Goal: Task Accomplishment & Management: Complete application form

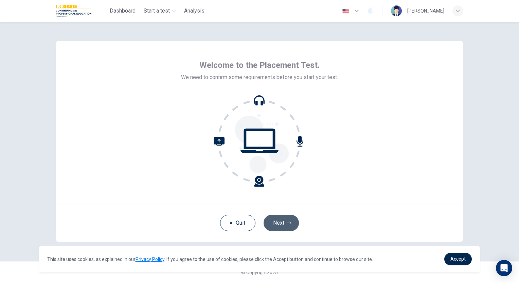
click at [275, 221] on button "Next" at bounding box center [281, 223] width 35 height 16
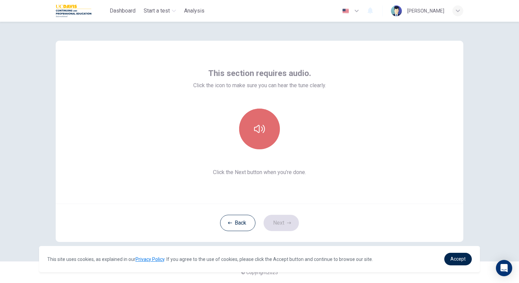
click at [267, 127] on button "button" at bounding box center [259, 129] width 41 height 41
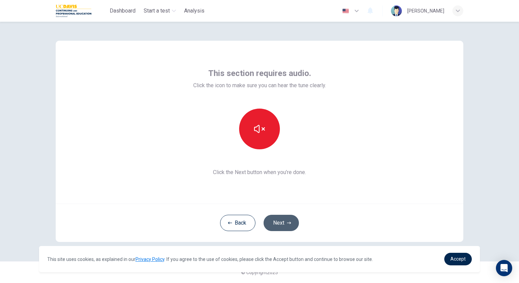
click at [291, 222] on button "Next" at bounding box center [281, 223] width 35 height 16
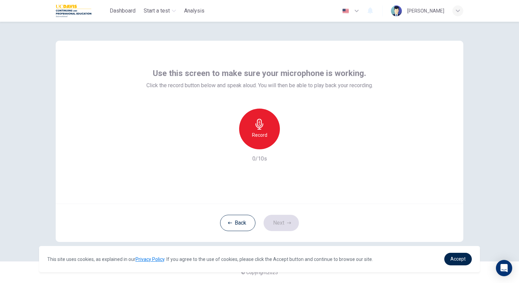
click at [264, 134] on h6 "Record" at bounding box center [259, 135] width 15 height 8
click at [293, 146] on icon "button" at bounding box center [291, 144] width 7 height 7
click at [280, 223] on button "Next" at bounding box center [281, 223] width 35 height 16
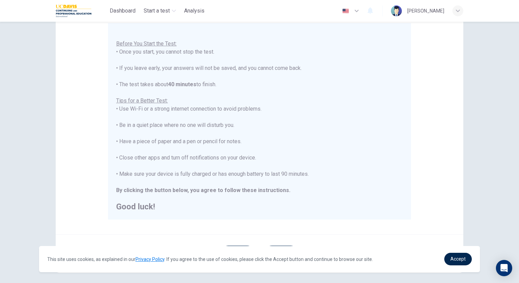
scroll to position [94, 0]
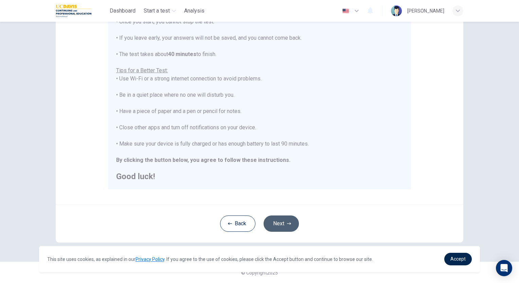
click at [273, 226] on button "Next" at bounding box center [281, 224] width 35 height 16
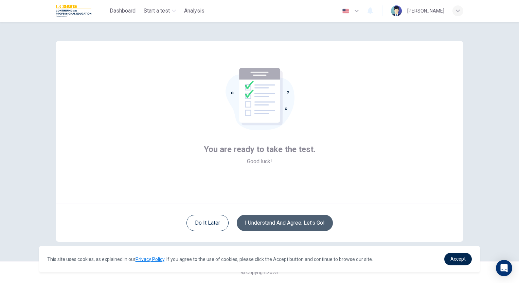
click at [278, 227] on button "I understand and agree. Let’s go!" at bounding box center [285, 223] width 96 height 16
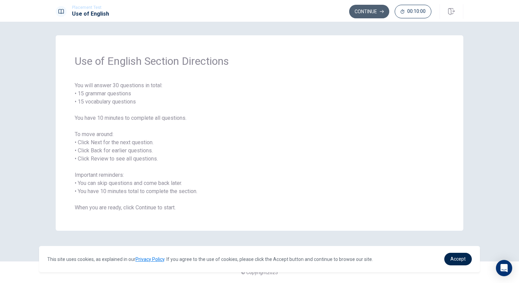
click at [368, 14] on button "Continue" at bounding box center [369, 12] width 40 height 14
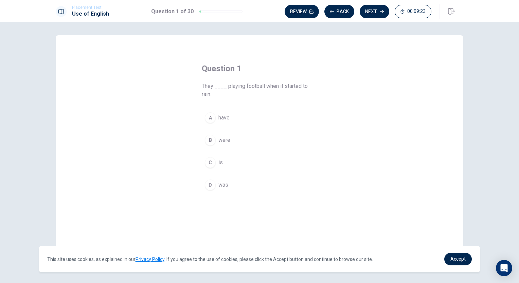
click at [208, 141] on div "B" at bounding box center [210, 140] width 11 height 11
click at [365, 7] on button "Next" at bounding box center [375, 12] width 30 height 14
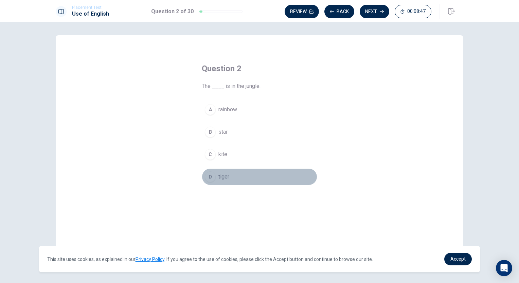
click at [208, 178] on div "D" at bounding box center [210, 177] width 11 height 11
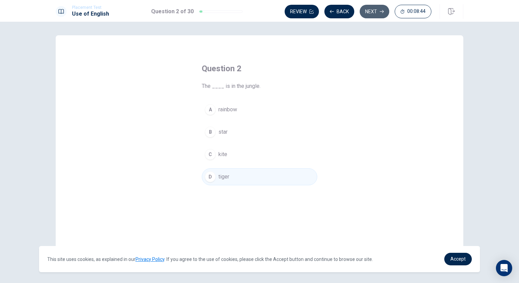
click at [373, 14] on button "Next" at bounding box center [375, 12] width 30 height 14
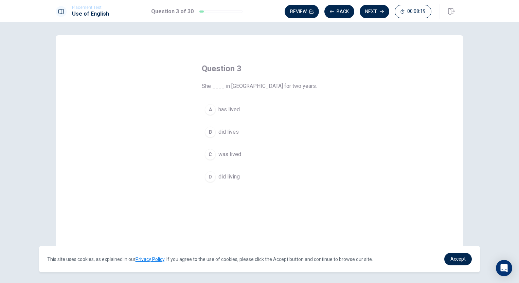
click at [210, 107] on div "A" at bounding box center [210, 109] width 11 height 11
click at [378, 9] on button "Next" at bounding box center [375, 12] width 30 height 14
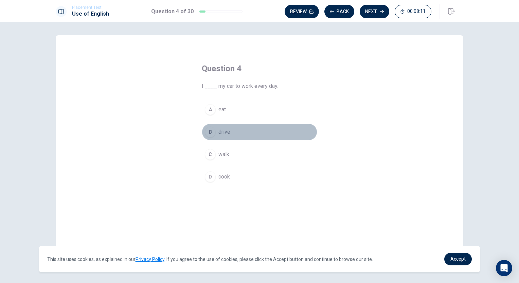
click at [211, 134] on div "B" at bounding box center [210, 132] width 11 height 11
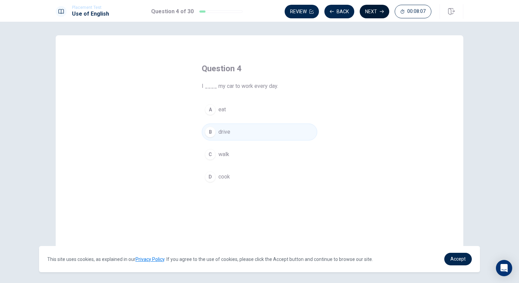
click at [373, 11] on button "Next" at bounding box center [375, 12] width 30 height 14
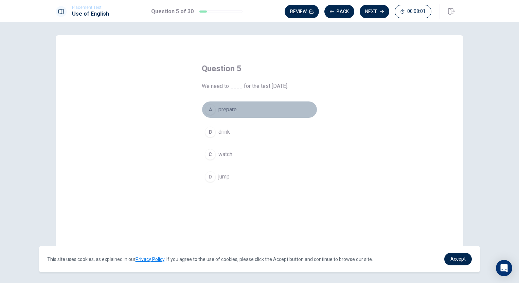
click at [211, 112] on div "A" at bounding box center [210, 109] width 11 height 11
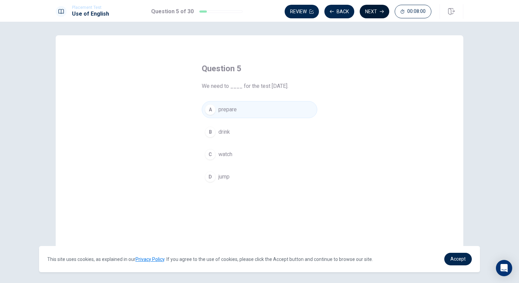
click at [381, 11] on icon "button" at bounding box center [382, 12] width 4 height 4
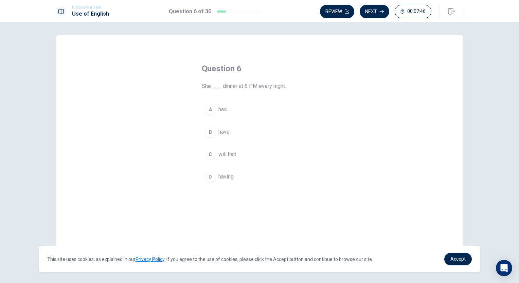
click at [208, 111] on div "A" at bounding box center [210, 109] width 11 height 11
click at [380, 12] on button "Next" at bounding box center [375, 12] width 30 height 14
click at [210, 176] on div "D" at bounding box center [210, 177] width 11 height 11
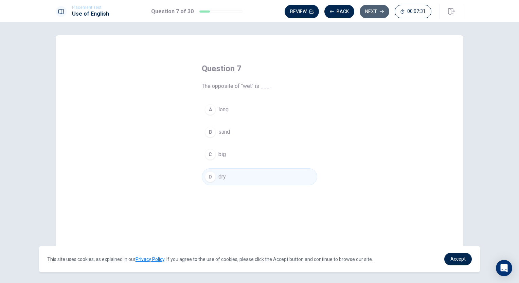
click at [375, 7] on button "Next" at bounding box center [375, 12] width 30 height 14
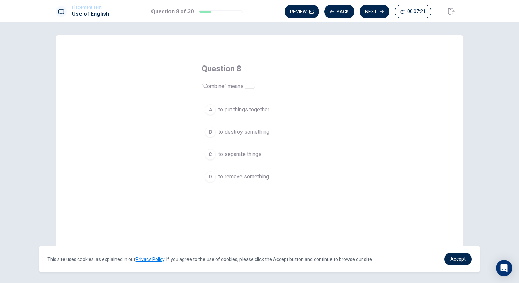
click at [208, 110] on div "A" at bounding box center [210, 109] width 11 height 11
click at [373, 12] on button "Next" at bounding box center [375, 12] width 30 height 14
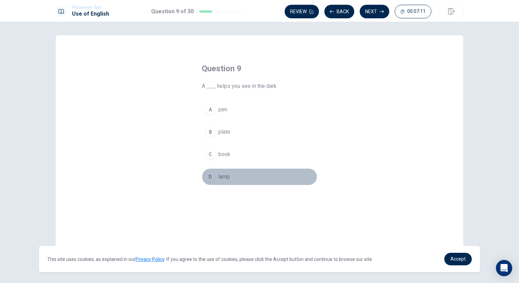
click at [208, 178] on div "D" at bounding box center [210, 177] width 11 height 11
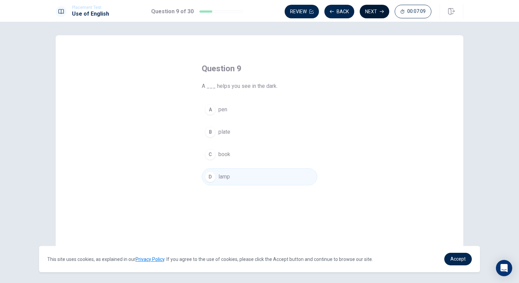
click at [384, 11] on button "Next" at bounding box center [375, 12] width 30 height 14
click at [208, 131] on div "B" at bounding box center [210, 132] width 11 height 11
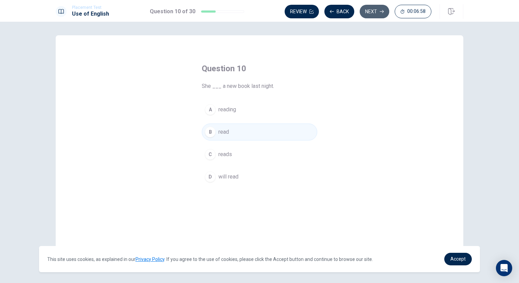
click at [378, 11] on button "Next" at bounding box center [375, 12] width 30 height 14
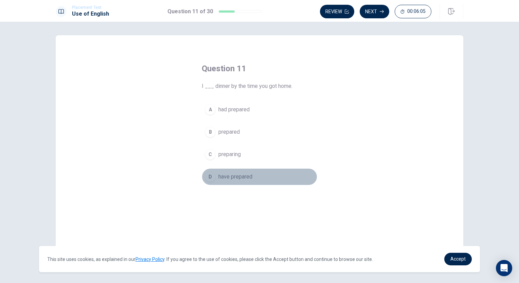
click at [209, 174] on div "D" at bounding box center [210, 177] width 11 height 11
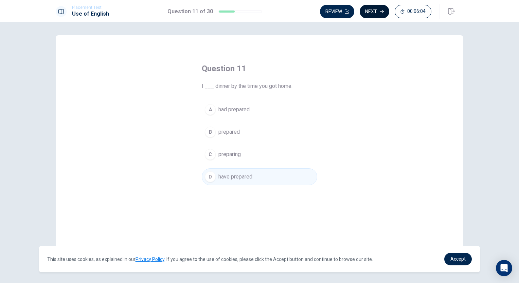
click at [372, 12] on button "Next" at bounding box center [375, 12] width 30 height 14
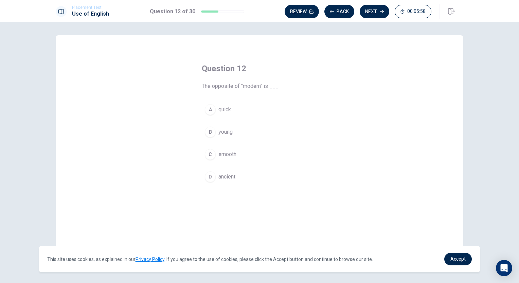
click at [210, 178] on div "D" at bounding box center [210, 177] width 11 height 11
click at [380, 12] on button "Next" at bounding box center [375, 12] width 30 height 14
click at [210, 153] on div "C" at bounding box center [210, 154] width 11 height 11
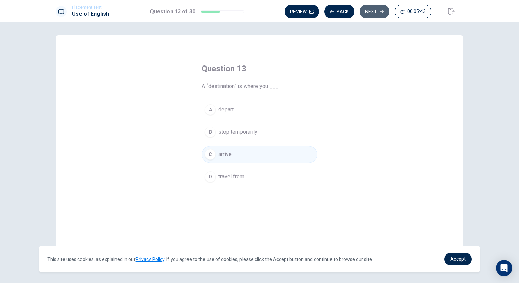
click at [382, 10] on icon "button" at bounding box center [382, 12] width 4 height 4
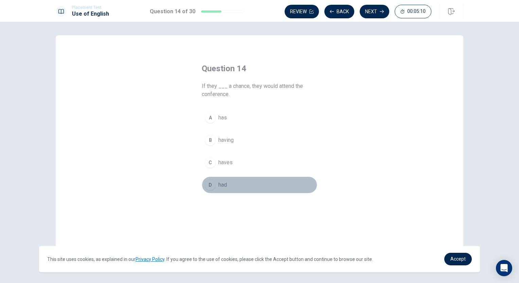
click at [207, 187] on div "D" at bounding box center [210, 185] width 11 height 11
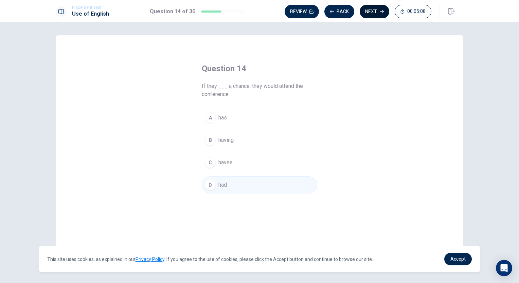
click at [378, 14] on button "Next" at bounding box center [375, 12] width 30 height 14
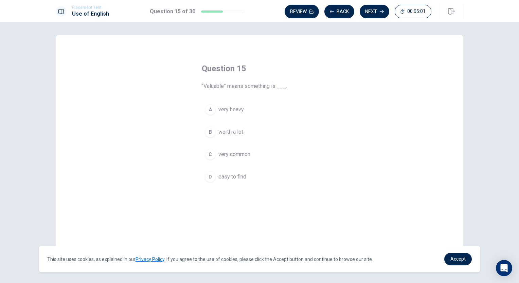
click at [208, 135] on div "B" at bounding box center [210, 132] width 11 height 11
click at [372, 13] on button "Next" at bounding box center [375, 12] width 30 height 14
click at [229, 174] on span "instructed" at bounding box center [231, 177] width 24 height 8
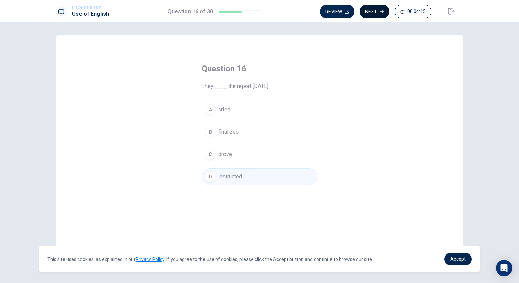
click at [373, 9] on button "Next" at bounding box center [375, 12] width 30 height 14
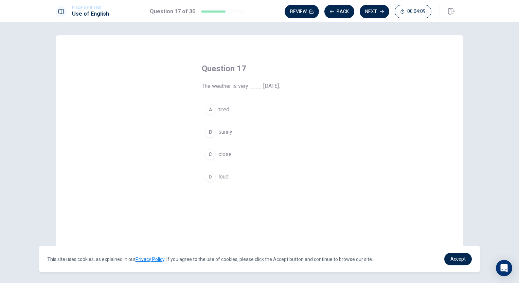
click at [219, 133] on span "sunny" at bounding box center [226, 132] width 14 height 8
click at [373, 14] on button "Next" at bounding box center [375, 12] width 30 height 14
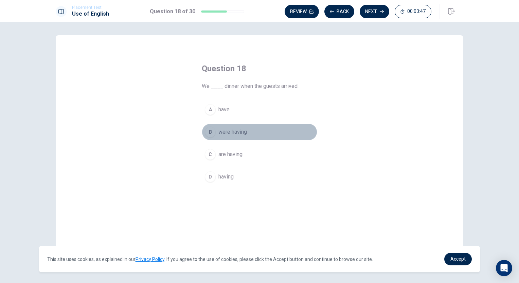
click at [209, 134] on div "B" at bounding box center [210, 132] width 11 height 11
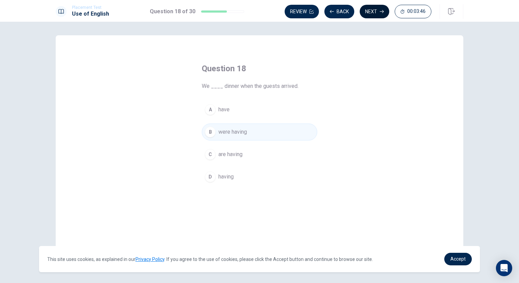
click at [370, 11] on button "Next" at bounding box center [375, 12] width 30 height 14
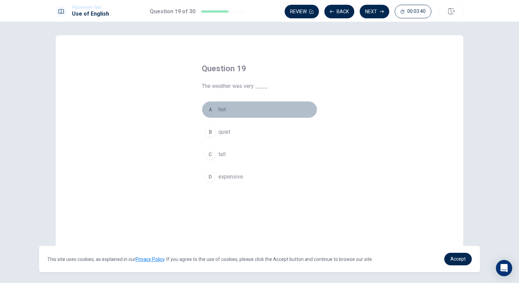
click at [211, 112] on div "A" at bounding box center [210, 109] width 11 height 11
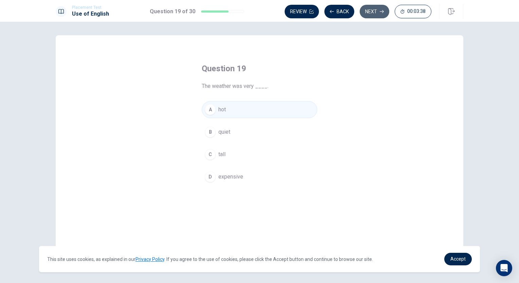
click at [375, 7] on button "Next" at bounding box center [375, 12] width 30 height 14
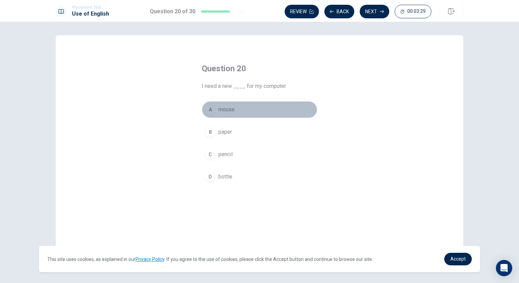
click at [228, 109] on span "mouse" at bounding box center [227, 110] width 16 height 8
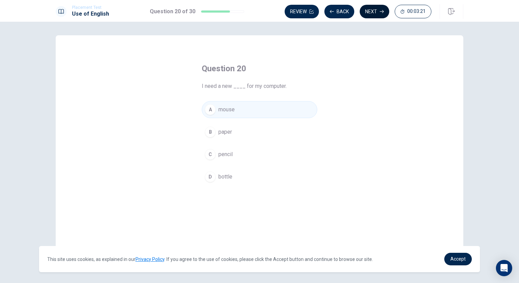
click at [380, 14] on button "Next" at bounding box center [375, 12] width 30 height 14
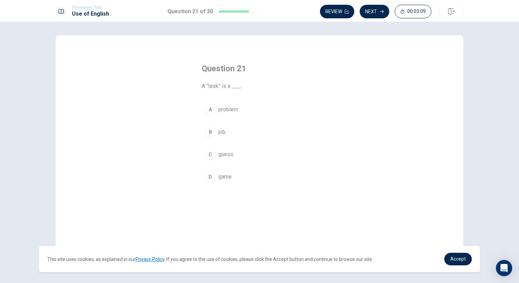
click at [221, 134] on span "job" at bounding box center [222, 132] width 7 height 8
click at [372, 12] on button "Next" at bounding box center [375, 12] width 30 height 14
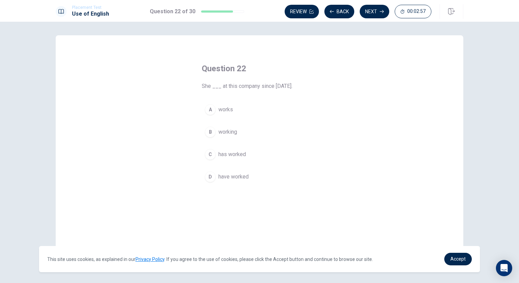
click at [231, 156] on span "has worked" at bounding box center [233, 155] width 28 height 8
click at [377, 11] on button "Next" at bounding box center [375, 12] width 30 height 14
click at [228, 132] on span "make" at bounding box center [225, 132] width 13 height 8
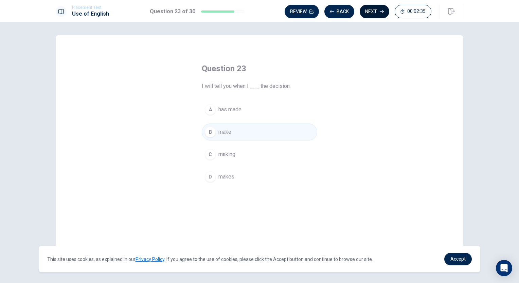
click at [376, 13] on button "Next" at bounding box center [375, 12] width 30 height 14
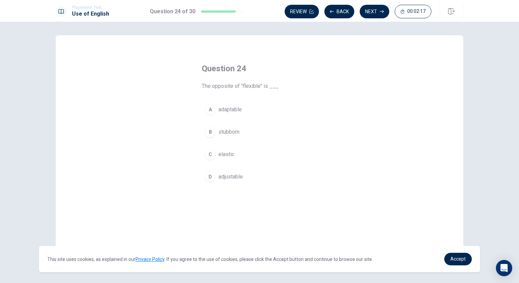
click at [227, 110] on span "adaptable" at bounding box center [230, 110] width 23 height 8
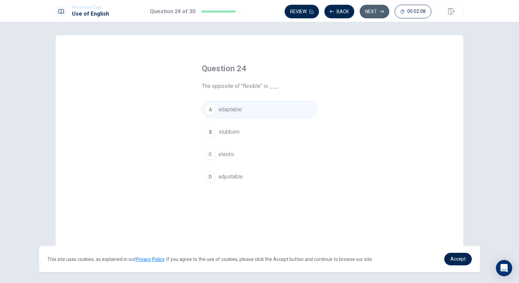
click at [367, 10] on button "Next" at bounding box center [375, 12] width 30 height 14
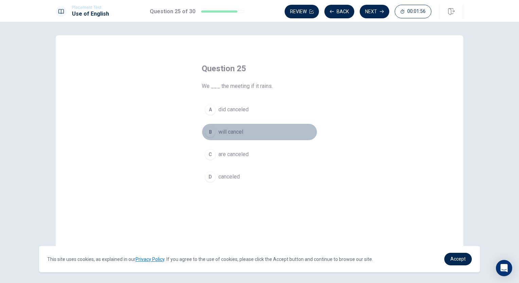
click at [236, 130] on span "will cancel" at bounding box center [231, 132] width 25 height 8
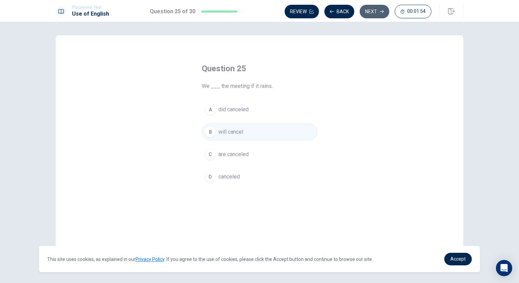
click at [380, 9] on button "Next" at bounding box center [375, 12] width 30 height 14
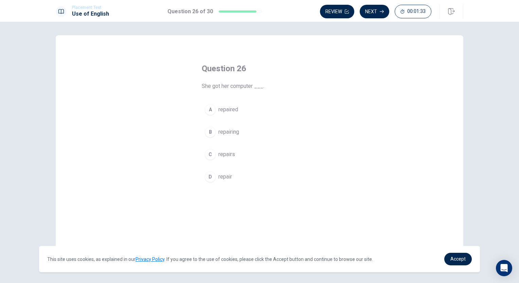
click at [227, 133] on span "repairing" at bounding box center [229, 132] width 21 height 8
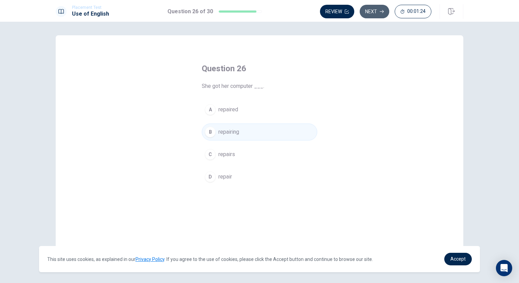
click at [373, 12] on button "Next" at bounding box center [375, 12] width 30 height 14
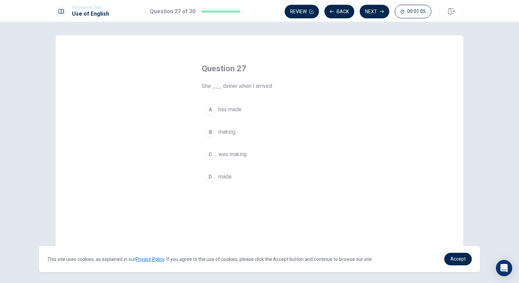
click at [234, 153] on span "was making" at bounding box center [233, 155] width 28 height 8
click at [380, 14] on button "Next" at bounding box center [375, 12] width 30 height 14
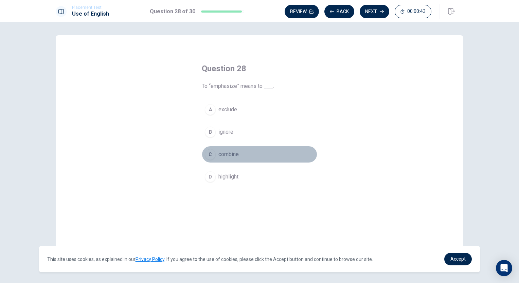
click at [230, 156] on span "combine" at bounding box center [229, 155] width 20 height 8
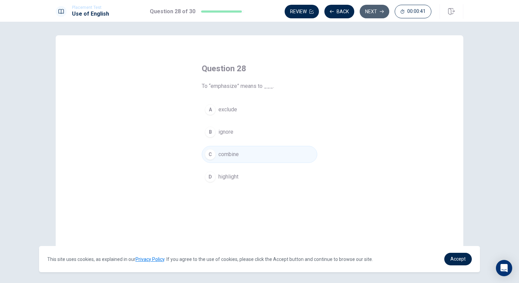
click at [367, 13] on button "Next" at bounding box center [375, 12] width 30 height 14
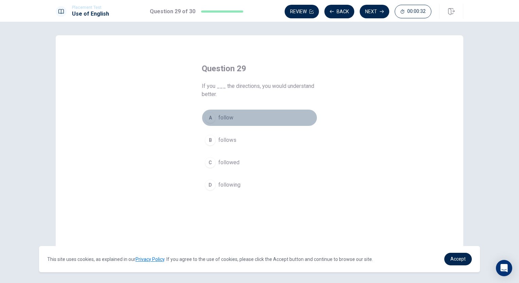
click at [222, 116] on span "follow" at bounding box center [226, 118] width 15 height 8
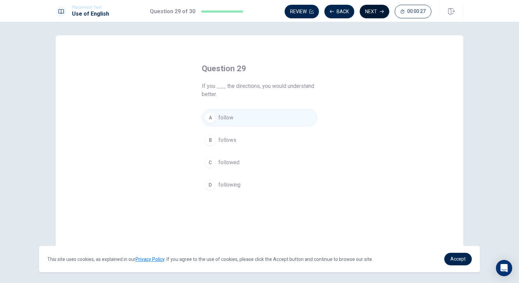
click at [383, 13] on icon "button" at bounding box center [382, 12] width 4 height 4
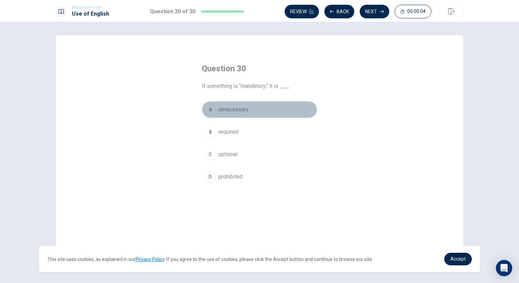
click at [238, 110] on span "unnecessary" at bounding box center [234, 110] width 30 height 8
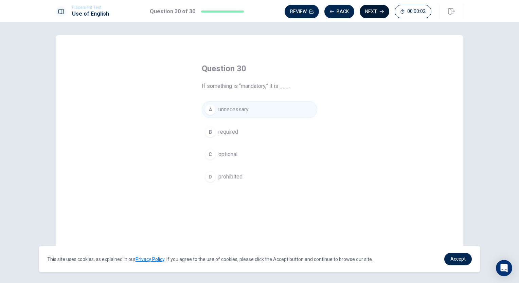
click at [384, 10] on button "Next" at bounding box center [375, 12] width 30 height 14
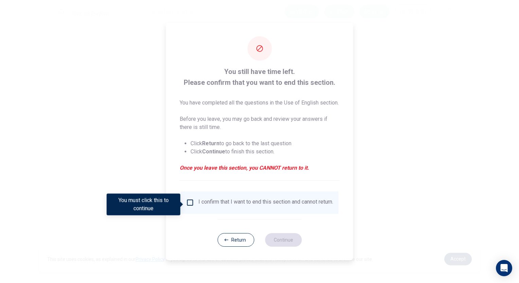
click at [189, 203] on input "You must click this to continue" at bounding box center [190, 203] width 8 height 8
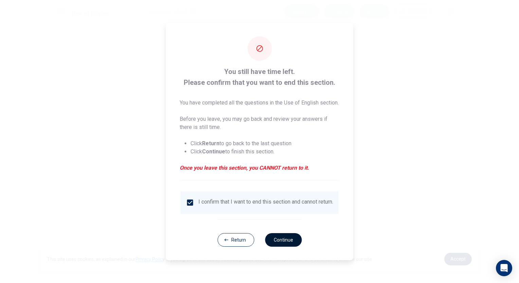
click at [291, 244] on button "Continue" at bounding box center [283, 241] width 37 height 14
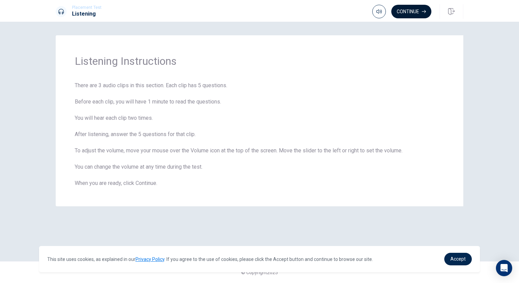
click at [423, 10] on icon "button" at bounding box center [424, 12] width 4 height 4
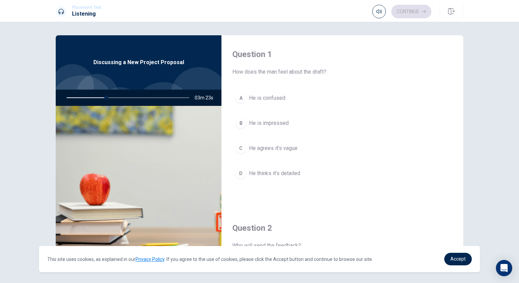
scroll to position [34, 0]
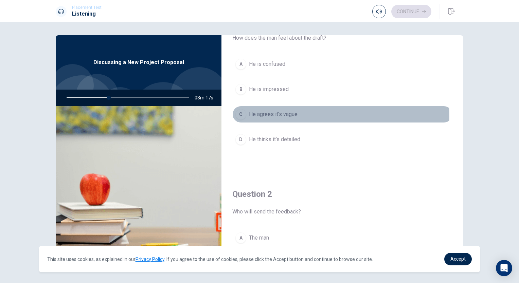
click at [267, 116] on span "He agrees it’s vague" at bounding box center [273, 114] width 49 height 8
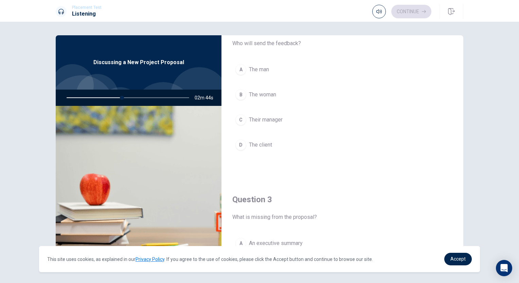
scroll to position [204, 0]
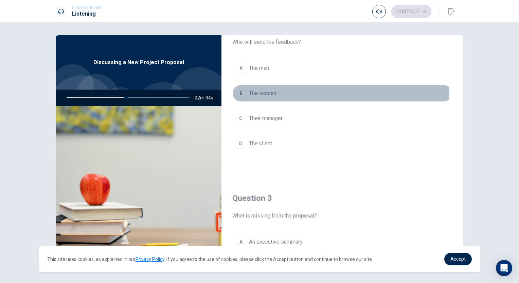
click at [265, 91] on span "The woman" at bounding box center [262, 93] width 27 height 8
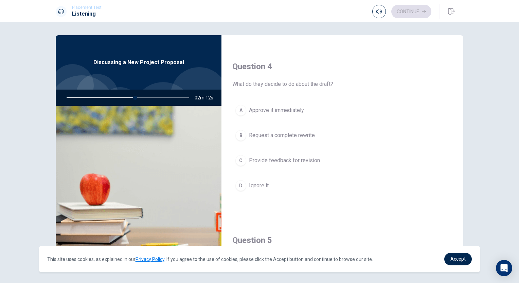
scroll to position [544, 0]
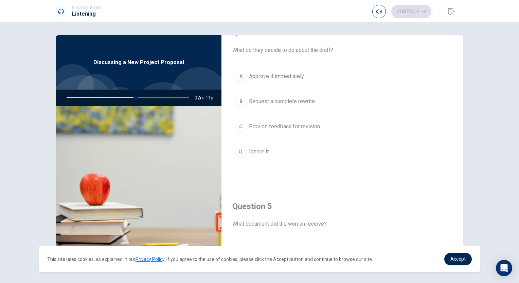
click at [285, 127] on span "Provide feedback for revision" at bounding box center [284, 127] width 71 height 8
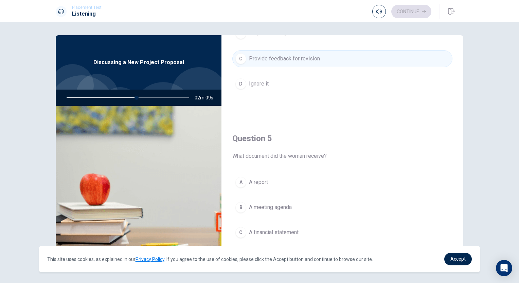
scroll to position [631, 0]
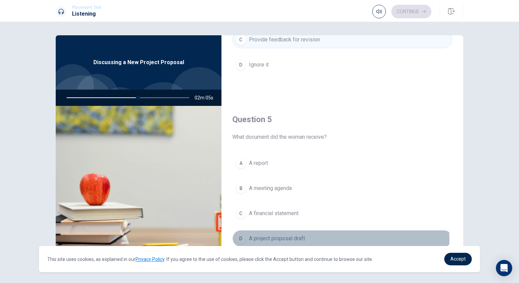
click at [281, 237] on span "A project proposal draft" at bounding box center [277, 239] width 56 height 8
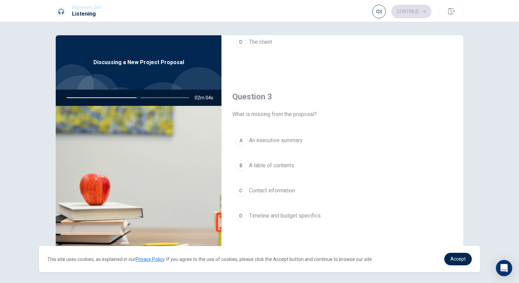
scroll to position [291, 0]
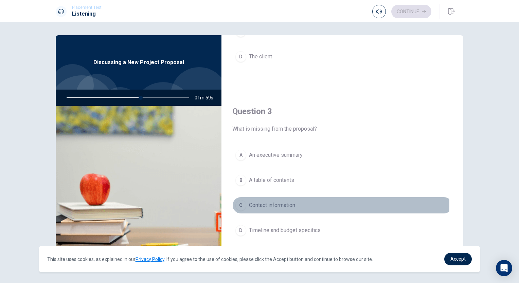
click at [278, 203] on span "Contact information" at bounding box center [272, 206] width 46 height 8
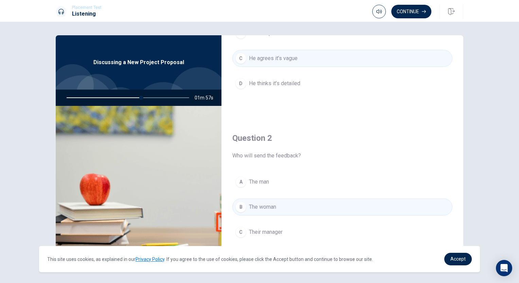
scroll to position [19, 0]
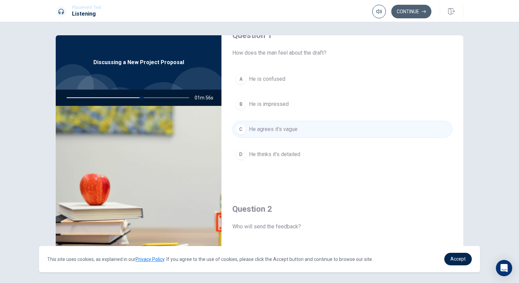
click at [410, 10] on button "Continue" at bounding box center [412, 12] width 40 height 14
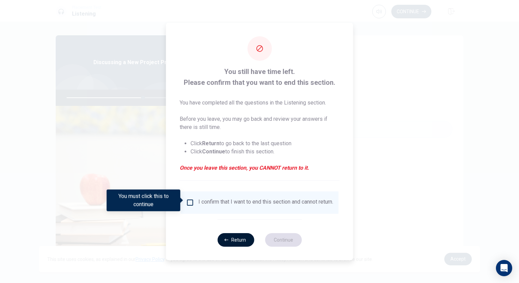
click at [243, 243] on button "Return" at bounding box center [236, 241] width 37 height 14
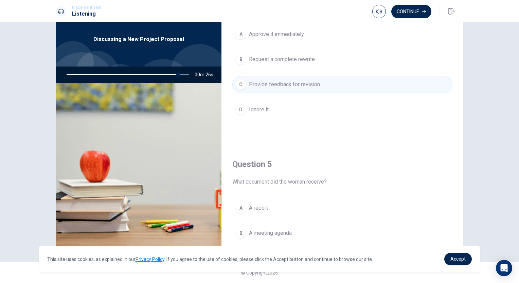
scroll to position [631, 0]
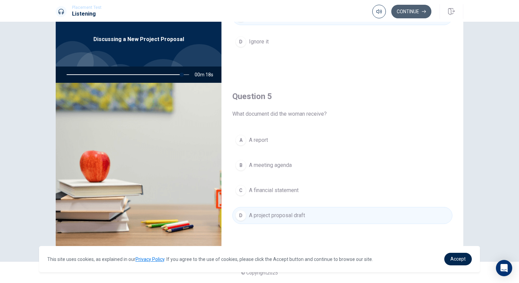
click at [412, 15] on button "Continue" at bounding box center [412, 12] width 40 height 14
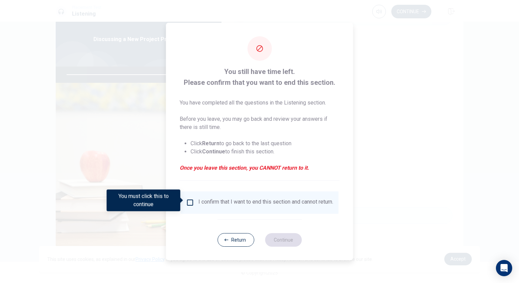
click at [189, 204] on input "You must click this to continue" at bounding box center [190, 203] width 8 height 8
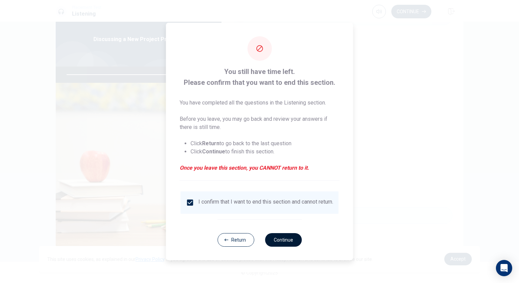
click at [283, 244] on button "Continue" at bounding box center [283, 241] width 37 height 14
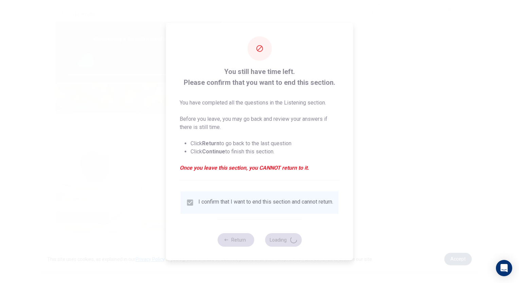
type input "96"
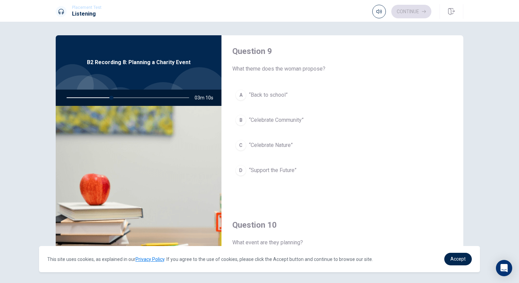
scroll to position [510, 0]
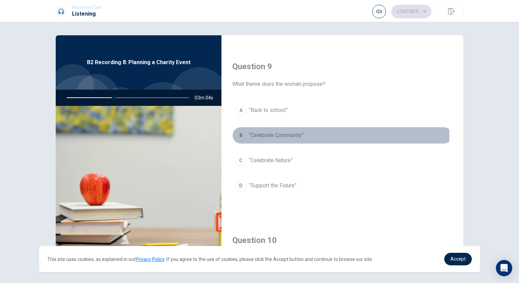
click at [258, 134] on span "“Celebrate Community”" at bounding box center [276, 136] width 55 height 8
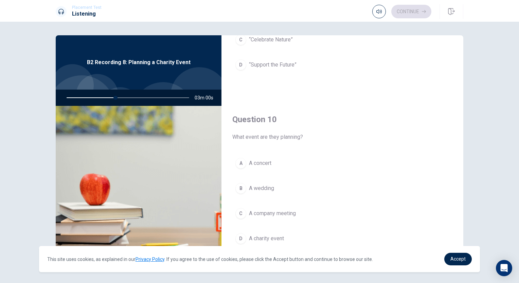
scroll to position [23, 0]
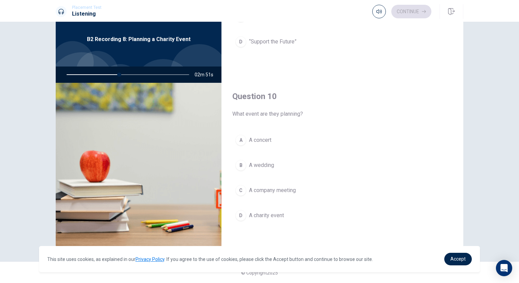
click at [267, 212] on span "A charity event" at bounding box center [266, 216] width 35 height 8
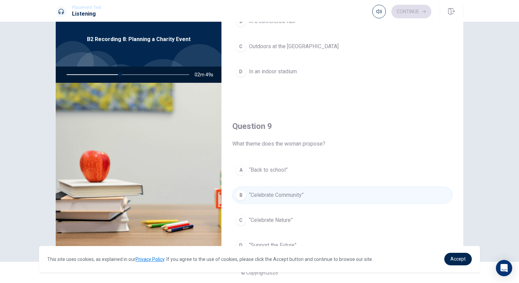
scroll to position [325, 0]
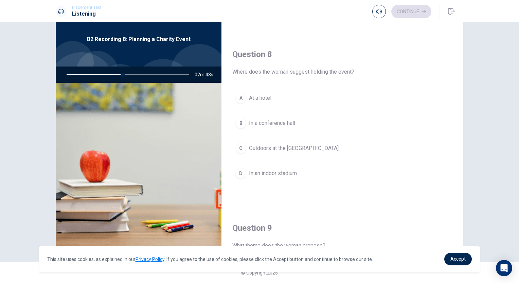
click at [287, 149] on span "Outdoors at the [GEOGRAPHIC_DATA]" at bounding box center [294, 148] width 90 height 8
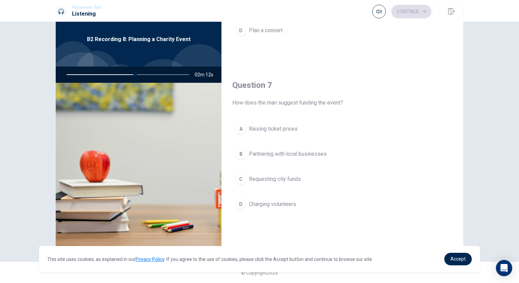
scroll to position [136, 0]
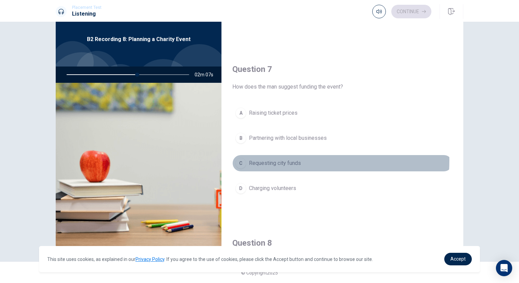
click at [280, 160] on span "Requesting city funds" at bounding box center [275, 163] width 52 height 8
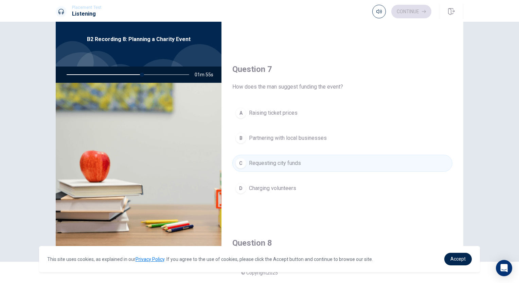
click at [271, 187] on span "Charging volunteers" at bounding box center [272, 189] width 47 height 8
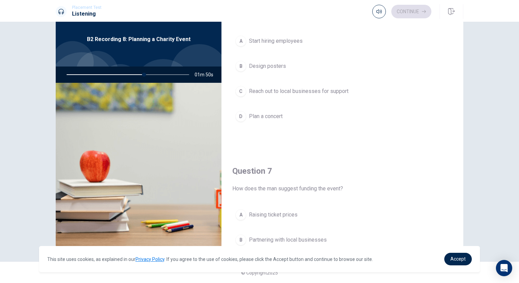
scroll to position [0, 0]
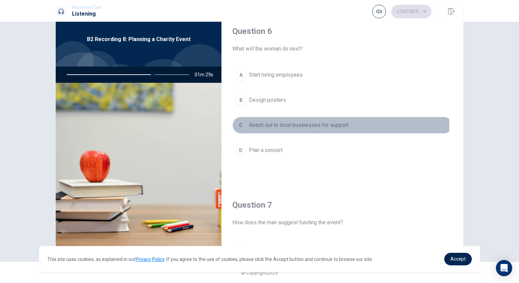
click at [283, 127] on span "Reach out to local businesses for support" at bounding box center [299, 125] width 100 height 8
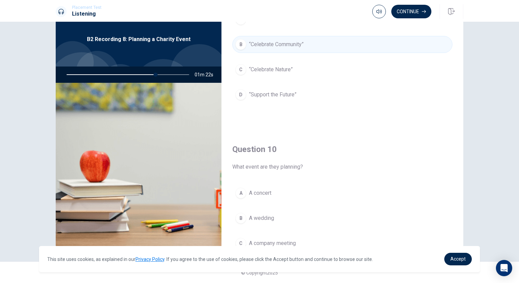
scroll to position [631, 0]
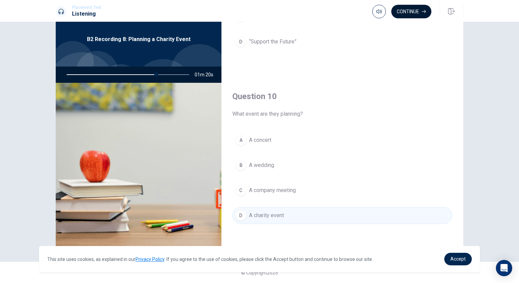
click at [412, 9] on button "Continue" at bounding box center [412, 12] width 40 height 14
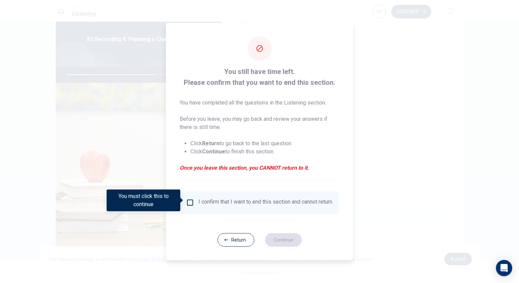
click at [188, 200] on input "You must click this to continue" at bounding box center [190, 203] width 8 height 8
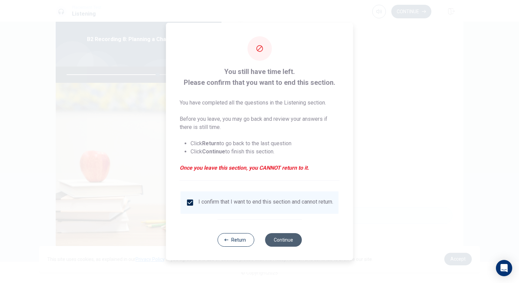
click at [275, 245] on button "Continue" at bounding box center [283, 241] width 37 height 14
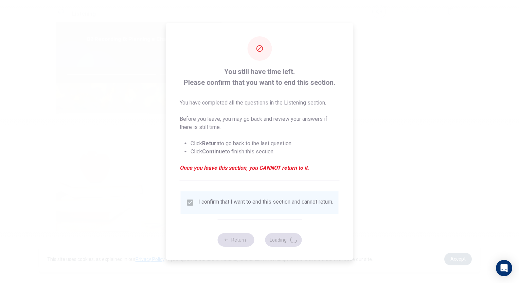
type input "75"
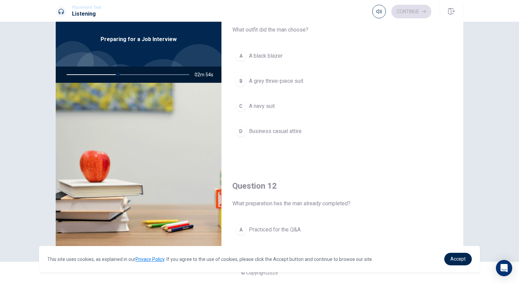
scroll to position [0, 0]
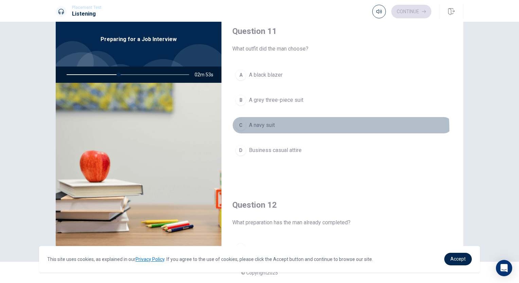
click at [269, 129] on button "C A navy suit" at bounding box center [343, 125] width 220 height 17
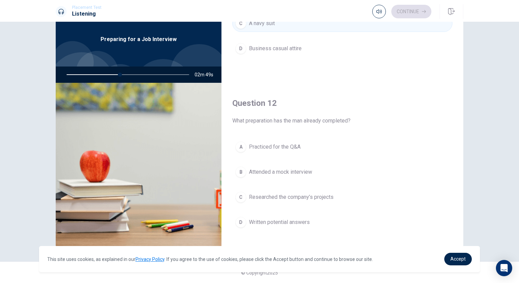
scroll to position [170, 0]
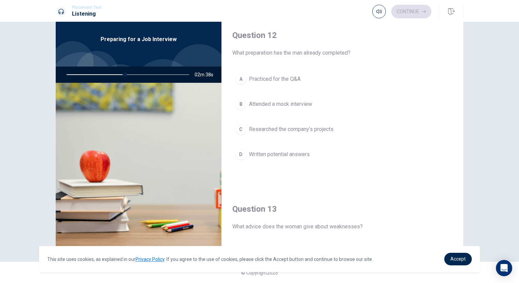
click at [276, 134] on button "C Researched the company’s projects" at bounding box center [343, 129] width 220 height 17
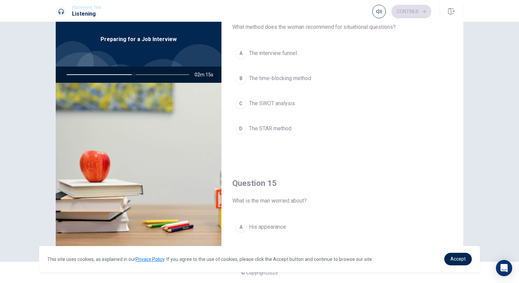
scroll to position [510, 0]
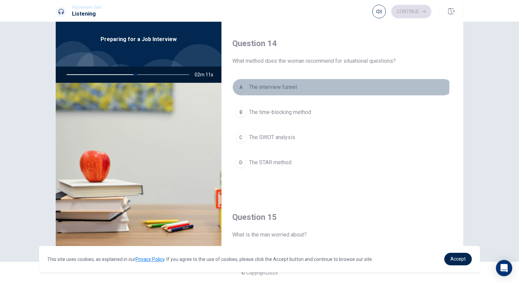
click at [284, 85] on span "The interview funnel" at bounding box center [273, 87] width 48 height 8
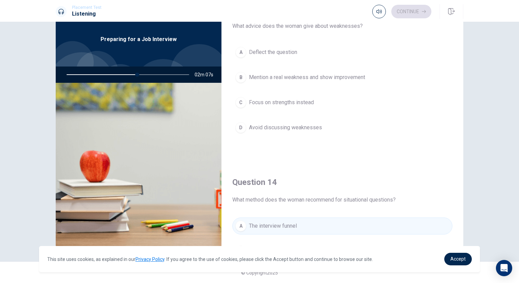
scroll to position [359, 0]
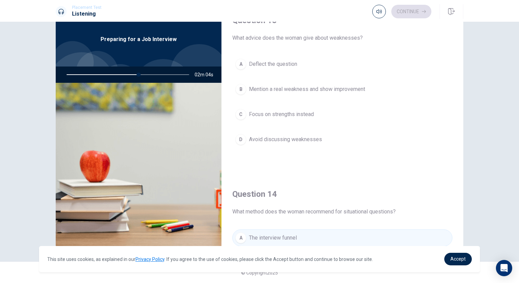
click at [277, 65] on span "Deflect the question" at bounding box center [273, 64] width 48 height 8
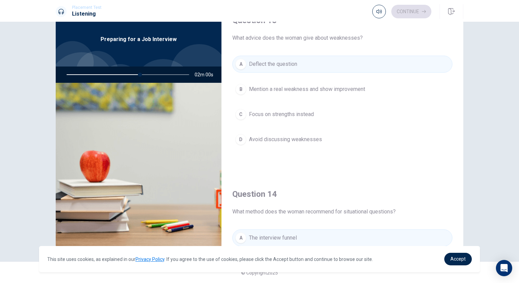
click at [300, 86] on span "Mention a real weakness and show improvement" at bounding box center [307, 89] width 116 height 8
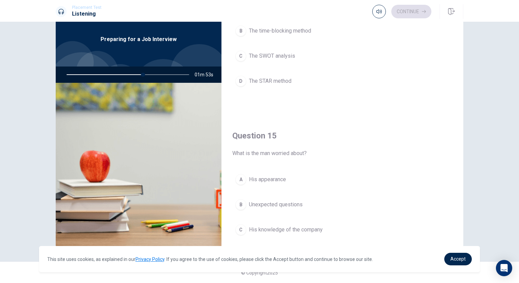
scroll to position [631, 0]
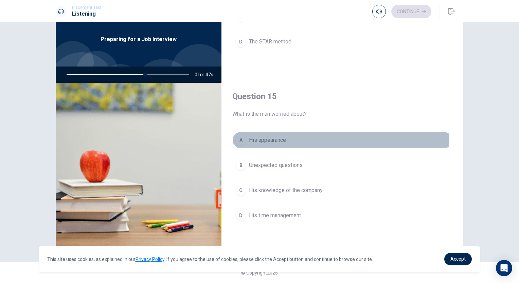
click at [272, 138] on span "His appearance" at bounding box center [267, 140] width 37 height 8
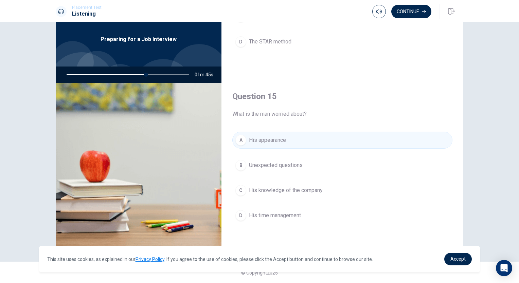
click at [290, 165] on span "Unexpected questions" at bounding box center [276, 165] width 54 height 8
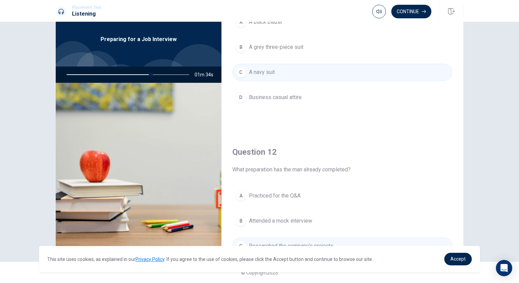
scroll to position [0, 0]
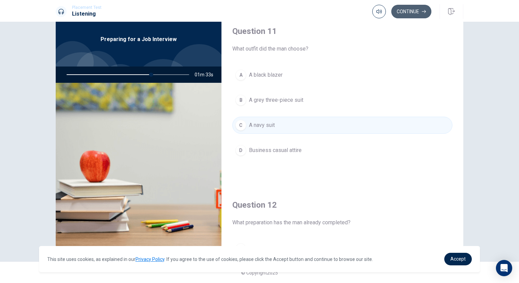
click at [413, 13] on button "Continue" at bounding box center [412, 12] width 40 height 14
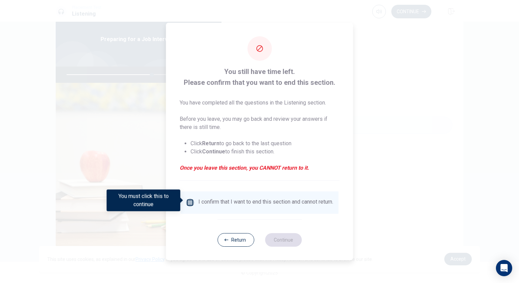
click at [192, 203] on input "You must click this to continue" at bounding box center [190, 203] width 8 height 8
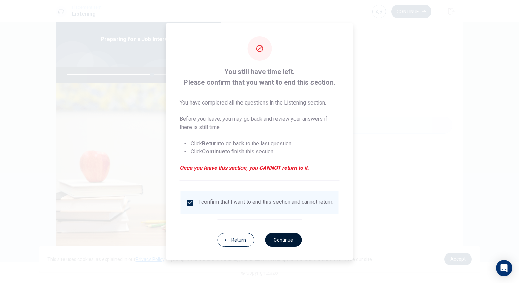
click at [277, 247] on button "Continue" at bounding box center [283, 241] width 37 height 14
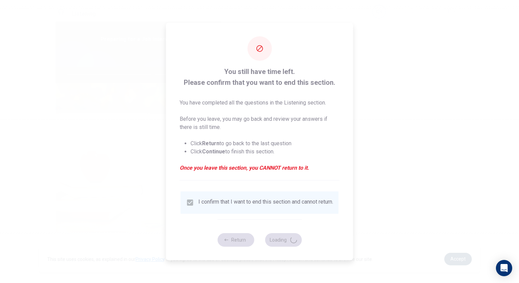
type input "71"
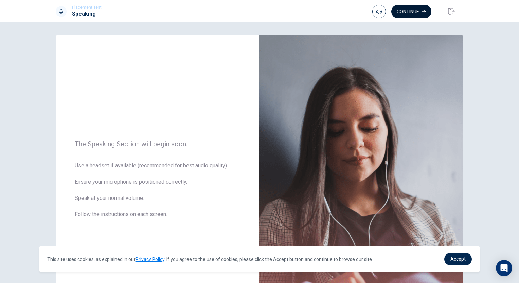
click at [412, 14] on button "Continue" at bounding box center [412, 12] width 40 height 14
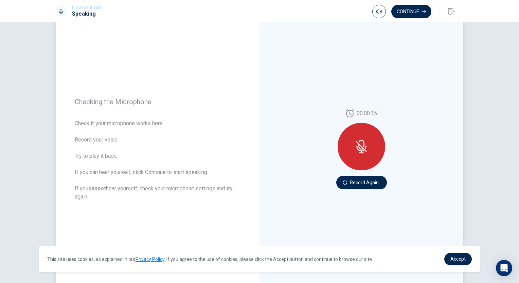
scroll to position [68, 0]
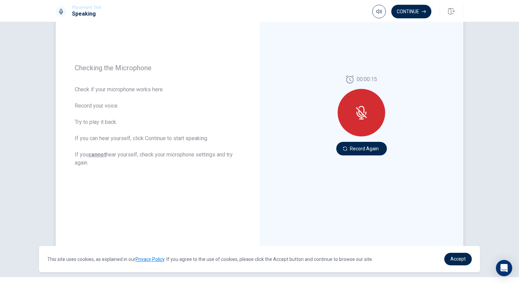
click at [364, 118] on icon at bounding box center [362, 113] width 14 height 14
click at [353, 145] on button "Record Again" at bounding box center [362, 149] width 51 height 14
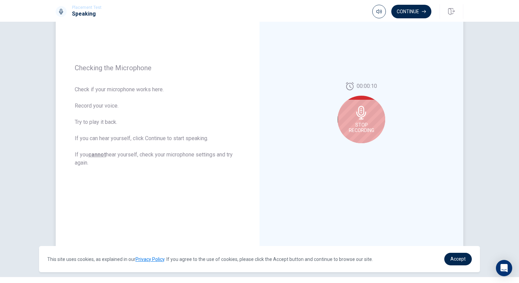
click at [359, 126] on span "Stop Recording" at bounding box center [361, 127] width 25 height 11
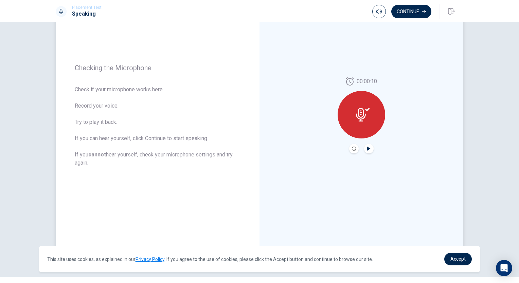
click at [367, 147] on icon "Play Audio" at bounding box center [368, 149] width 3 height 4
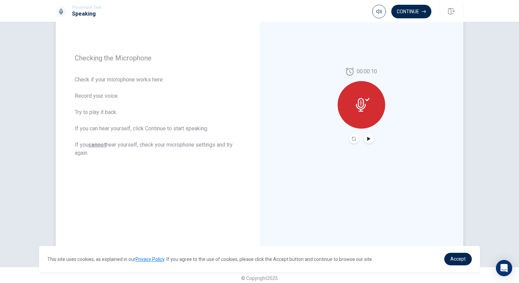
scroll to position [83, 0]
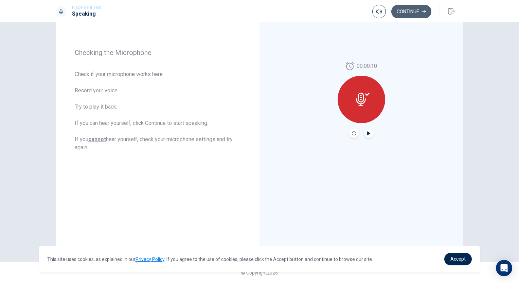
click at [419, 6] on button "Continue" at bounding box center [412, 12] width 40 height 14
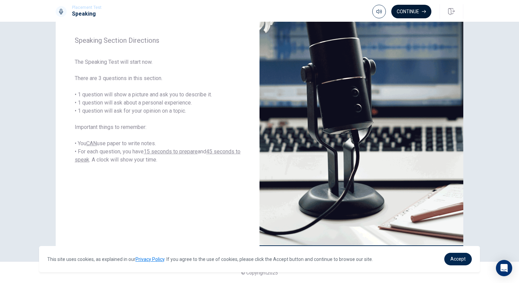
click at [415, 12] on button "Continue" at bounding box center [412, 12] width 40 height 14
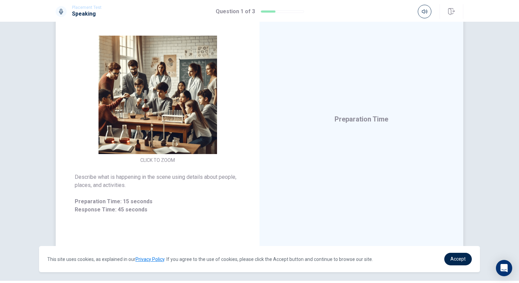
scroll to position [49, 0]
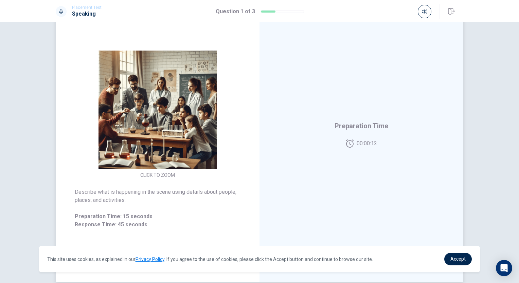
click at [175, 109] on img at bounding box center [157, 110] width 131 height 119
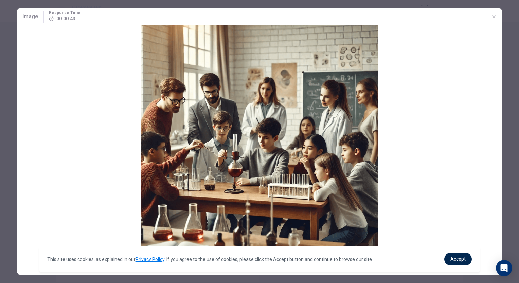
click at [492, 17] on icon "button" at bounding box center [494, 16] width 5 height 5
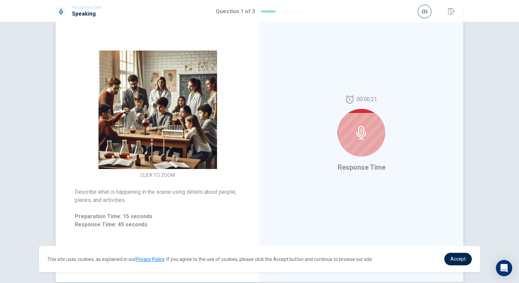
click at [140, 97] on img at bounding box center [157, 110] width 131 height 119
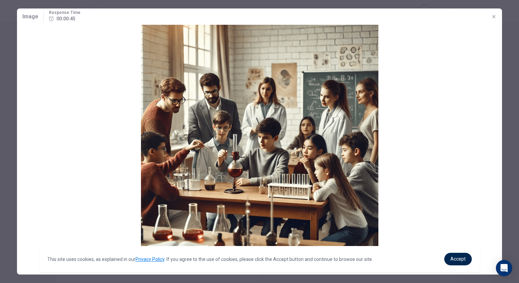
scroll to position [0, 0]
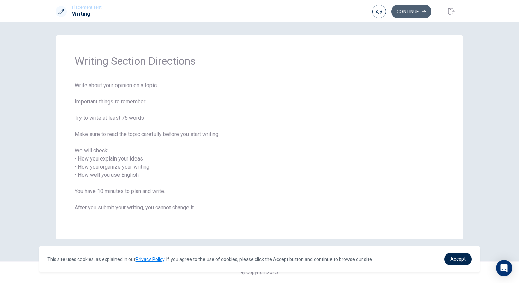
click at [421, 12] on button "Continue" at bounding box center [412, 12] width 40 height 14
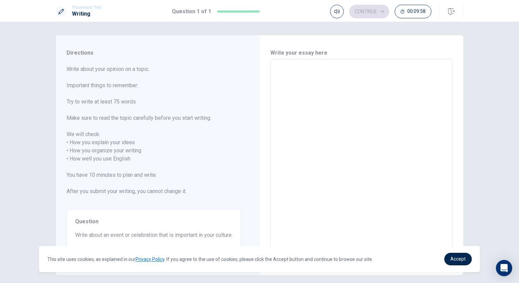
click at [346, 84] on textarea at bounding box center [361, 155] width 173 height 181
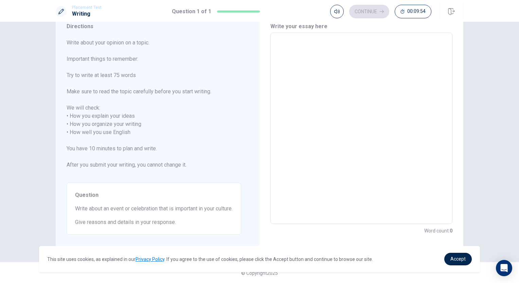
scroll to position [27, 0]
type textarea "i"
type textarea "x"
type textarea "I"
type textarea "x"
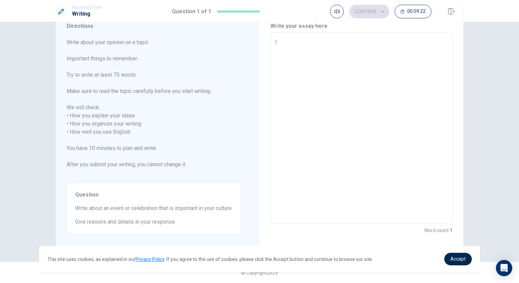
type textarea "I"
type textarea "x"
type textarea "I t"
type textarea "x"
type textarea "I th"
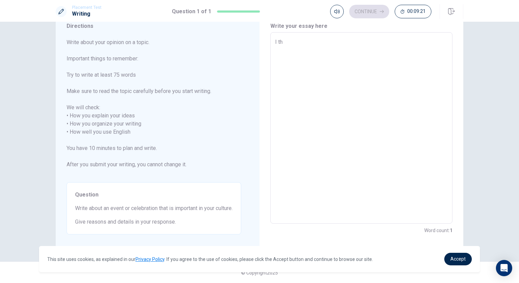
type textarea "x"
type textarea "I thi"
type textarea "x"
type textarea "I thin"
type textarea "x"
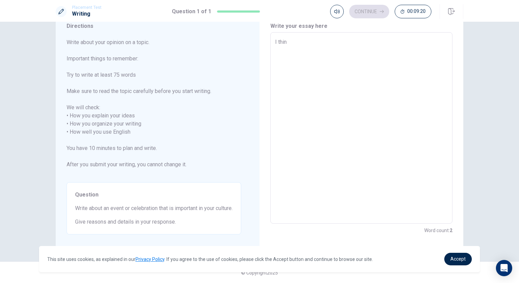
type textarea "I think"
type textarea "x"
type textarea "I think"
type textarea "x"
type textarea "I think t"
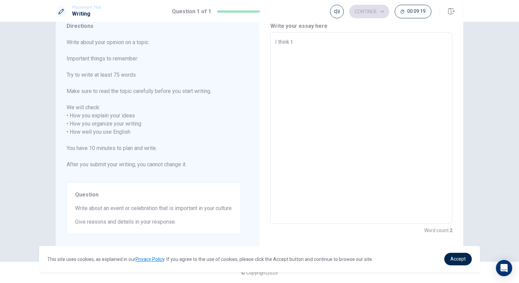
type textarea "x"
type textarea "I think th"
type textarea "x"
type textarea "I think tha"
type textarea "x"
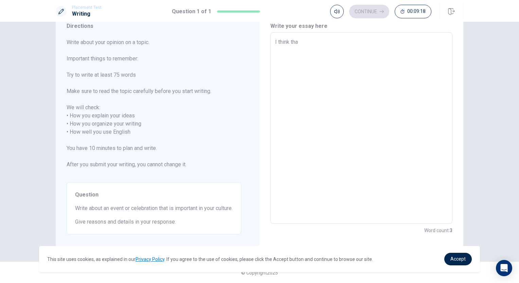
type textarea "I think that"
type textarea "x"
type textarea "I think that"
type textarea "x"
type textarea "I think that e"
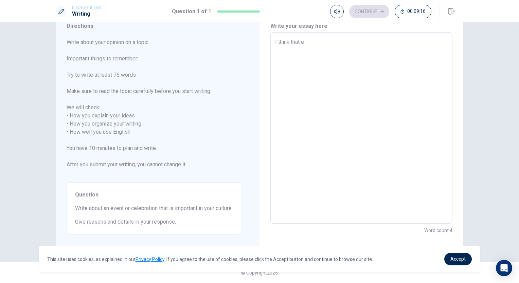
type textarea "x"
type textarea "I think that ev"
type textarea "x"
type textarea "I think that [PERSON_NAME]"
type textarea "x"
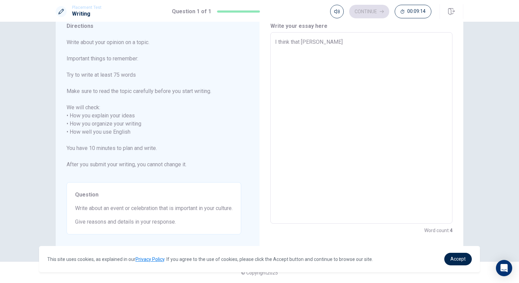
type textarea "I think that even"
type textarea "x"
type textarea "I think that event"
type textarea "x"
type textarea "I think that event"
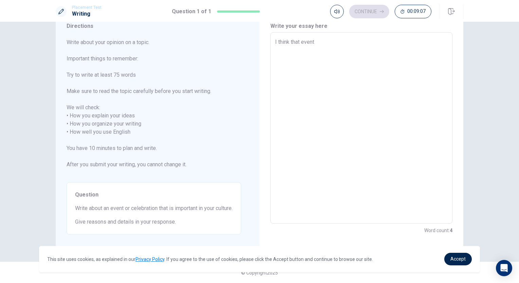
type textarea "x"
type textarea "I think that event i"
type textarea "x"
type textarea "I think that event is"
type textarea "x"
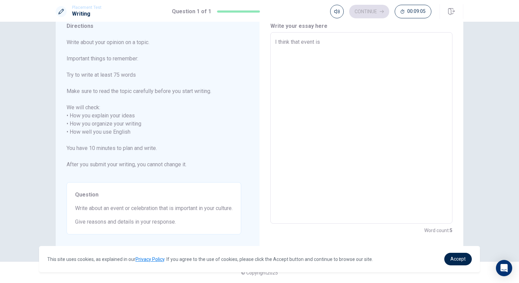
type textarea "I think that event is"
type textarea "x"
type textarea "I think that event is g"
type textarea "x"
type textarea "I think that event is gr"
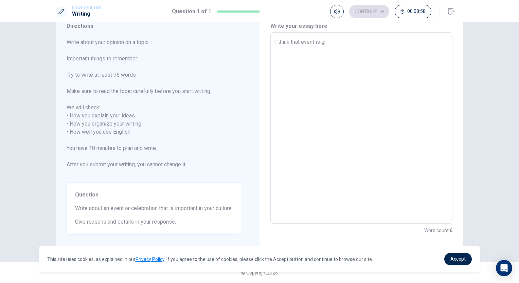
type textarea "x"
type textarea "I think that event is gra"
type textarea "x"
type textarea "I think that event is grat"
type textarea "x"
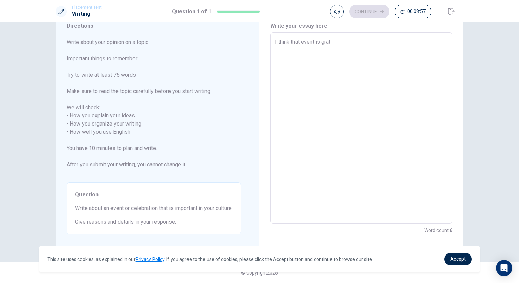
type textarea "I think that event is grate"
type textarea "x"
type textarea "I think that event is grat"
type textarea "x"
type textarea "I think that event is gra"
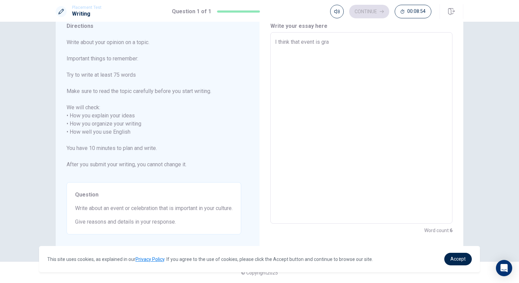
type textarea "x"
type textarea "I think that event is gr"
type textarea "x"
type textarea "I think that event is gre"
type textarea "x"
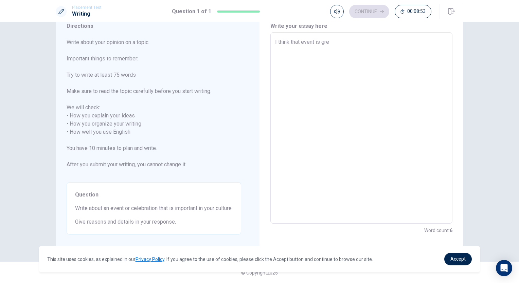
type textarea "I think that event is grea"
type textarea "x"
type textarea "I think that event is great"
type textarea "x"
type textarea "I think that event is great"
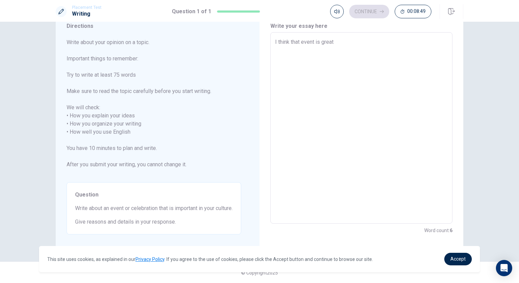
type textarea "x"
type textarea "I think that event is great o"
type textarea "x"
type textarea "I think that event is great op"
type textarea "x"
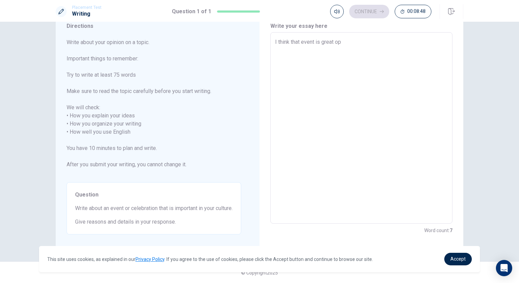
type textarea "I think that event is great opp"
type textarea "x"
type textarea "I think that event is great oppo"
type textarea "x"
type textarea "I think that event is great oppor"
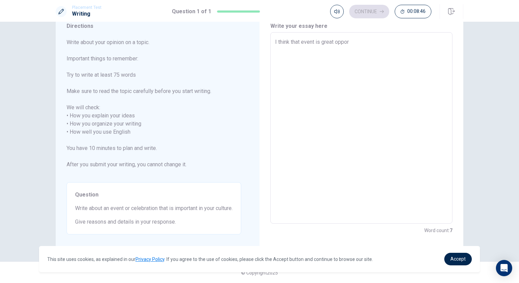
type textarea "x"
type textarea "I think that event is great opport"
type textarea "x"
type textarea "I think that event is great opportu"
type textarea "x"
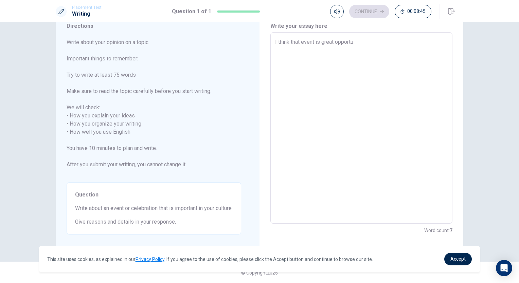
type textarea "I think that event is great opportun"
type textarea "x"
type textarea "I think that event is great opportuni"
type textarea "x"
type textarea "I think that event is great opportunit"
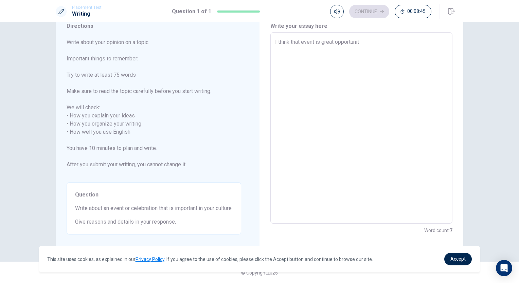
type textarea "x"
type textarea "I think that event is great opportunity"
type textarea "x"
type textarea "I think that event is great opportunity"
type textarea "x"
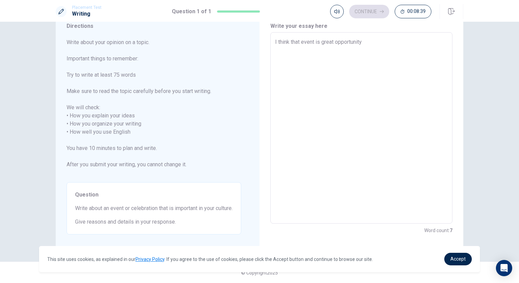
type textarea "I think that event is great opportunity f"
type textarea "x"
type textarea "I think that event is great opportunity fo"
type textarea "x"
type textarea "I think that event is great opportunity for"
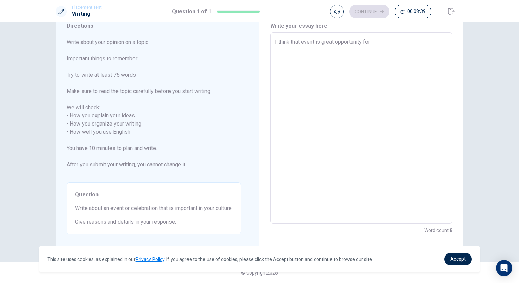
type textarea "x"
type textarea "I think that event is great opportunity for"
type textarea "x"
type textarea "I think that event is great opportunity for"
type textarea "x"
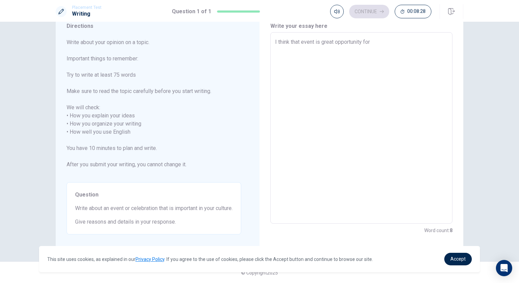
type textarea "I think that event is great opportunity fo"
type textarea "x"
type textarea "I think that event is great opportunity f"
type textarea "x"
type textarea "I think that event is great opportunity"
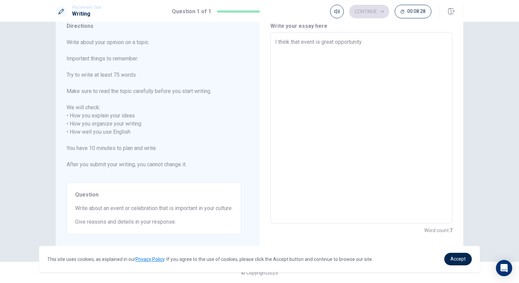
type textarea "x"
type textarea "I think that event is great opportunity t"
type textarea "x"
type textarea "I think that event is great opportunity to"
type textarea "x"
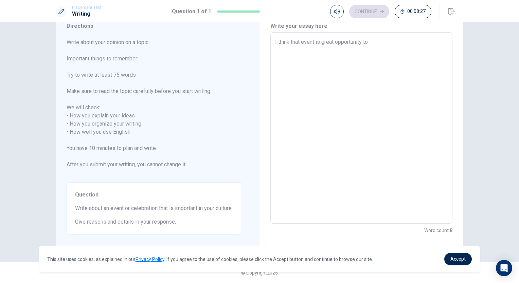
type textarea "I think that event is great opportunity to"
type textarea "x"
type textarea "I think that event is great opportunity to m"
type textarea "x"
type textarea "I think that event is great opportunity to ma"
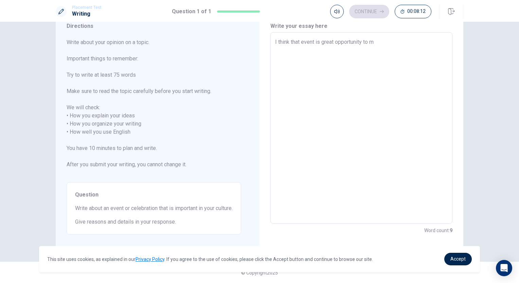
type textarea "x"
type textarea "I think that event is great opportunity to mak"
type textarea "x"
type textarea "I think that event is great opportunity to make"
type textarea "x"
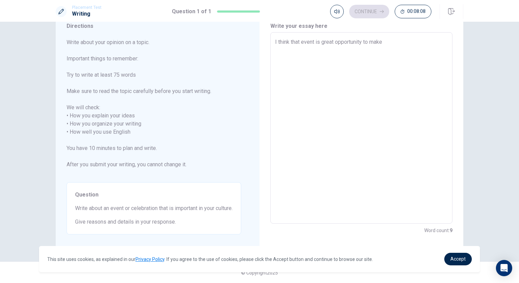
type textarea "I think that event is great opportunity to make"
type textarea "x"
type textarea "I think that event is great opportunity to make f"
type textarea "x"
type textarea "I think that event is great opportunity to make fr"
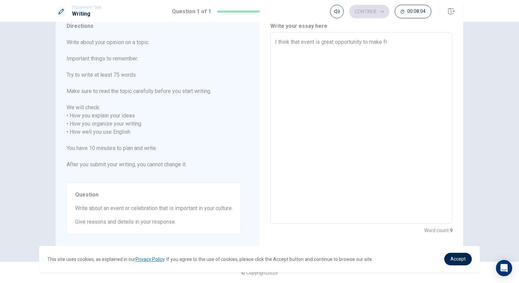
type textarea "x"
type textarea "I think that event is great opportunity to make fri"
type textarea "x"
type textarea "I think that event is great opportunity to make frie"
type textarea "x"
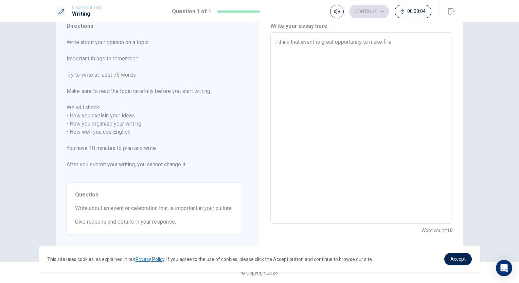
type textarea "I think that event is great opportunity to make frien"
type textarea "x"
type textarea "I think that event is great opportunity to make friend"
type textarea "x"
type textarea "I think that event is great opportunity to make friend."
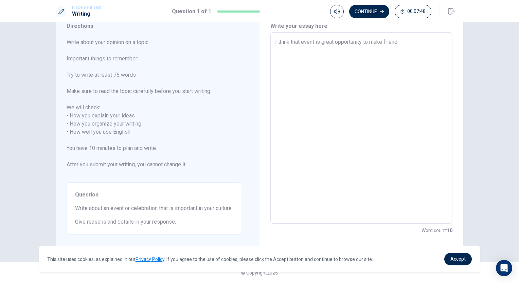
type textarea "x"
type textarea "I think that event is great opportunity to make friend."
type textarea "x"
type textarea "I think that event is great opportunity to make friend. F"
type textarea "x"
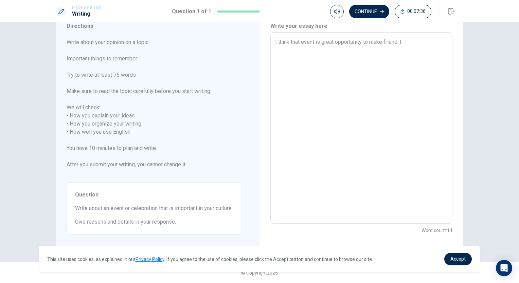
type textarea "I think that event is great opportunity to make friend. Fo"
type textarea "x"
type textarea "I think that event is great opportunity to make friend. For"
type textarea "x"
type textarea "I think that event is great opportunity to make friend. For"
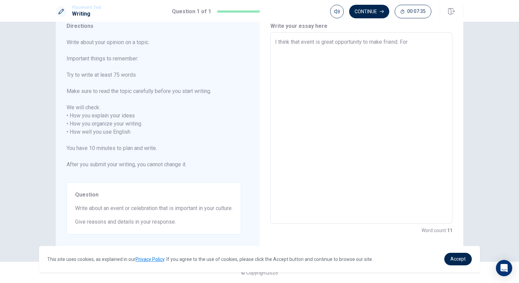
type textarea "x"
type textarea "I think that event is great opportunity to make friend. For e"
type textarea "x"
type textarea "I think that event is great opportunity to make friend. For ex"
type textarea "x"
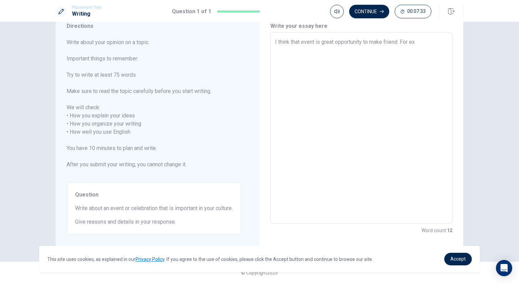
type textarea "I think that event is great opportunity to make friend. For exa"
type textarea "x"
type textarea "I think that event is great opportunity to make friend. For exam"
type textarea "x"
type textarea "I think that event is great opportunity to make friend. For examp"
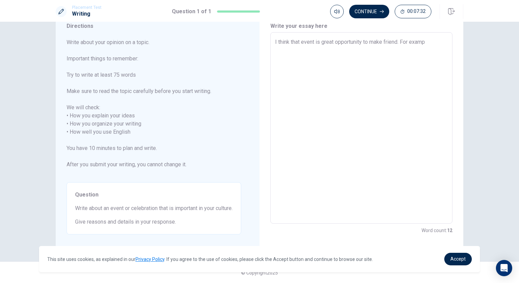
type textarea "x"
type textarea "I think that event is great opportunity to make friend. For exampl"
type textarea "x"
type textarea "I think that event is great opportunity to make friend. For example"
type textarea "x"
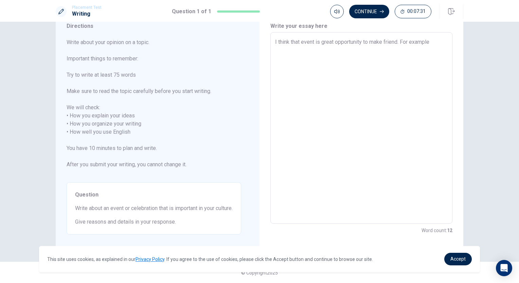
type textarea "I think that event is great opportunity to make friend. For example,"
type textarea "x"
type textarea "I think that event is great opportunity to make friend. For example,"
type textarea "x"
type textarea "I think that event is great opportunity to make friend. For example, s"
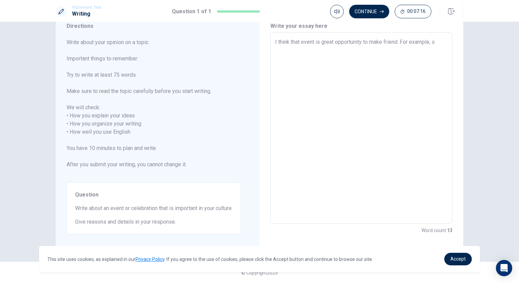
type textarea "x"
type textarea "I think that event is great opportunity to make friend. For example, su"
type textarea "x"
type textarea "I think that event is great opportunity to make friend. For example, sum"
type textarea "x"
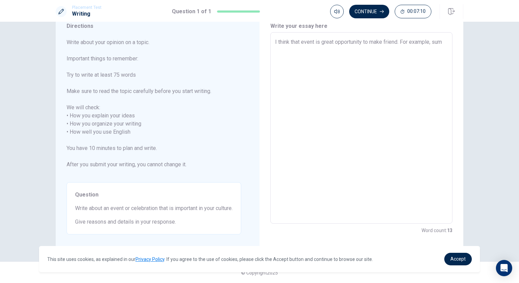
type textarea "I think that event is great opportunity to make friend. For example, summ"
type textarea "x"
type textarea "I think that event is great opportunity to make friend. For example, summe"
type textarea "x"
type textarea "I think that event is great opportunity to make friend. For example, summer"
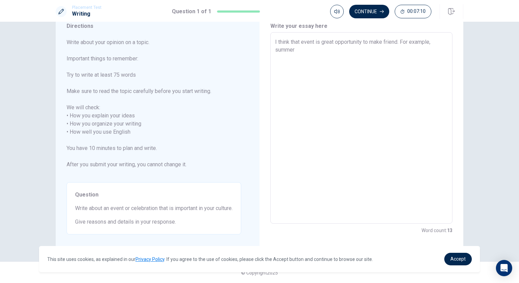
type textarea "x"
type textarea "I think that event is great opportunity to make friend. For example, summer"
type textarea "x"
type textarea "I think that event is great opportunity to make friend. For example, summer f"
type textarea "x"
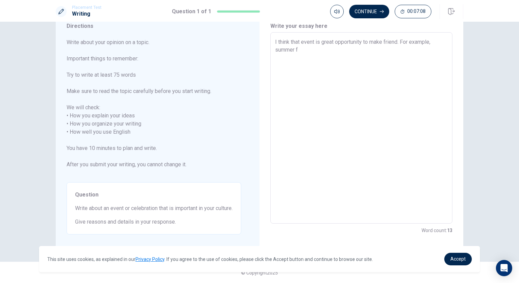
type textarea "I think that event is great opportunity to make friend. For example, summer fe"
type textarea "x"
type textarea "I think that event is great opportunity to make friend. For example, summer fes"
type textarea "x"
type textarea "I think that event is great opportunity to make friend. For example, summer fest"
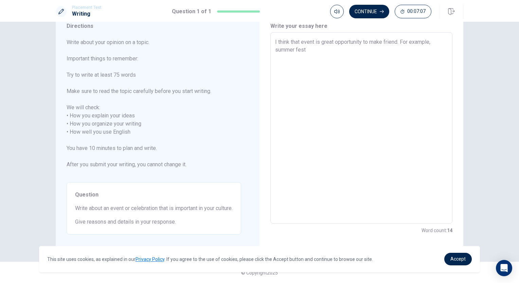
type textarea "x"
type textarea "I think that event is great opportunity to make friend. For example, summer fes…"
type textarea "x"
type textarea "I think that event is great opportunity to make friend. For example, summer fes…"
type textarea "x"
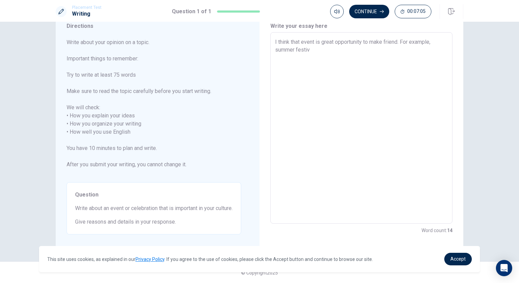
type textarea "I think that event is great opportunity to make friend. For example, summer fes…"
type textarea "x"
type textarea "I think that event is great opportunity to make friend. For example, summer fes…"
click at [370, 42] on textarea "I think that event is great opportunity to make friend. For example, I can enjo…" at bounding box center [361, 128] width 173 height 181
click at [432, 43] on textarea "I think that event is great opportunity to communicate with make friend. For ex…" at bounding box center [361, 128] width 173 height 181
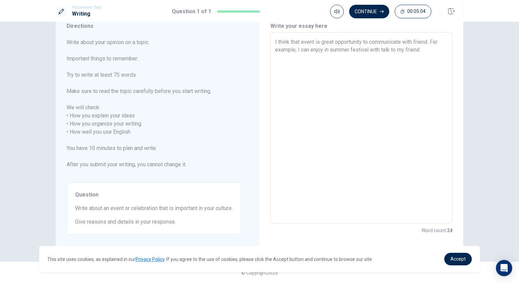
click at [429, 42] on textarea "I think that event is great opportunity to communicate with friend. For example…" at bounding box center [361, 128] width 173 height 181
click at [424, 51] on textarea "I think that event is great opportunity to communicate with friends. For exampl…" at bounding box center [361, 128] width 173 height 181
click at [294, 53] on textarea "I think that event is great opportunity to communicate with friends. For exampl…" at bounding box center [361, 128] width 173 height 181
click at [321, 62] on textarea "I think that event is great opportunity to communicate with friends. First, I c…" at bounding box center [361, 128] width 173 height 181
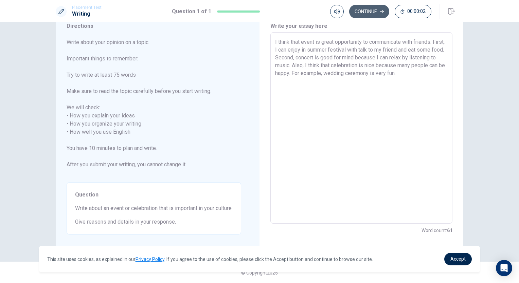
click at [371, 11] on button "Continue" at bounding box center [369, 12] width 40 height 14
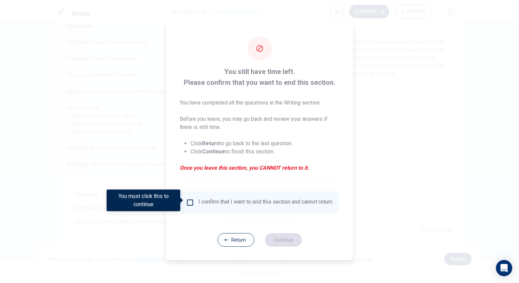
click at [189, 205] on div "I confirm that I want to end this section and cannot return." at bounding box center [259, 203] width 147 height 8
click at [190, 199] on input "You must click this to continue" at bounding box center [190, 203] width 8 height 8
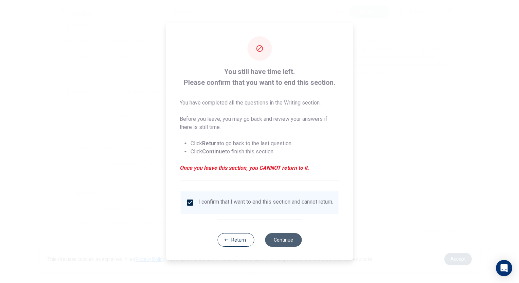
click at [273, 238] on button "Continue" at bounding box center [283, 241] width 37 height 14
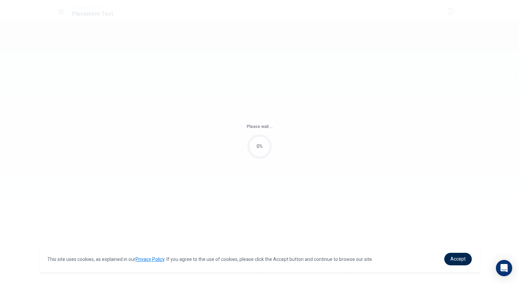
scroll to position [0, 0]
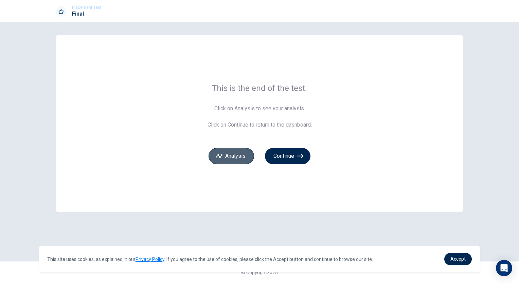
click at [243, 150] on button "Analysis" at bounding box center [232, 156] width 46 height 16
